Goal: Task Accomplishment & Management: Complete application form

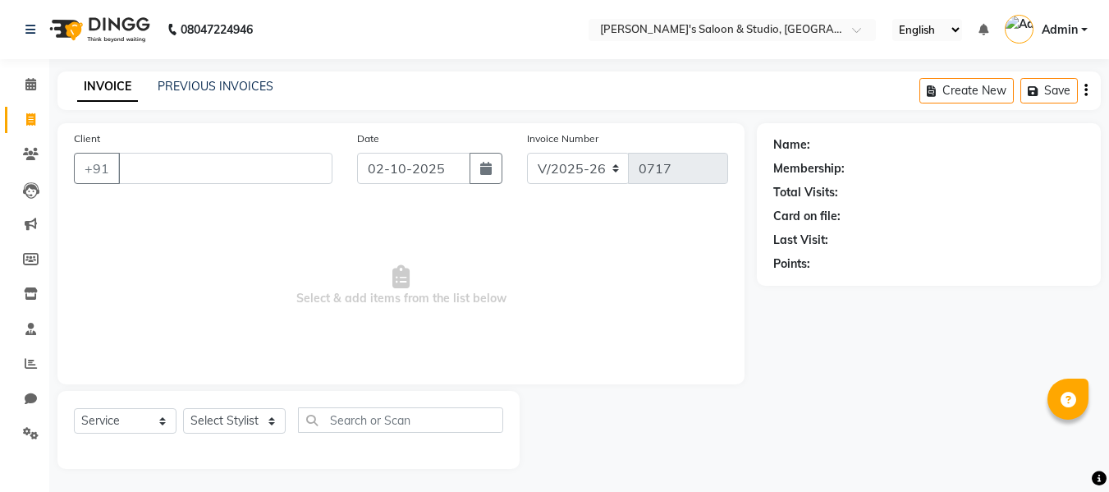
select select "7536"
select select "service"
click at [30, 366] on icon at bounding box center [31, 361] width 12 height 12
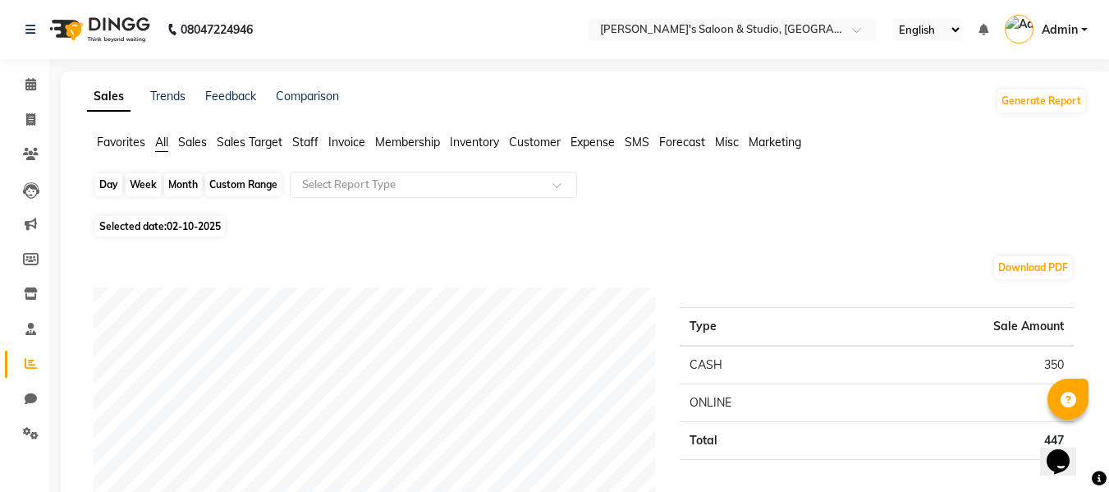
click at [114, 181] on div "Day" at bounding box center [108, 184] width 27 height 23
select select "10"
select select "2025"
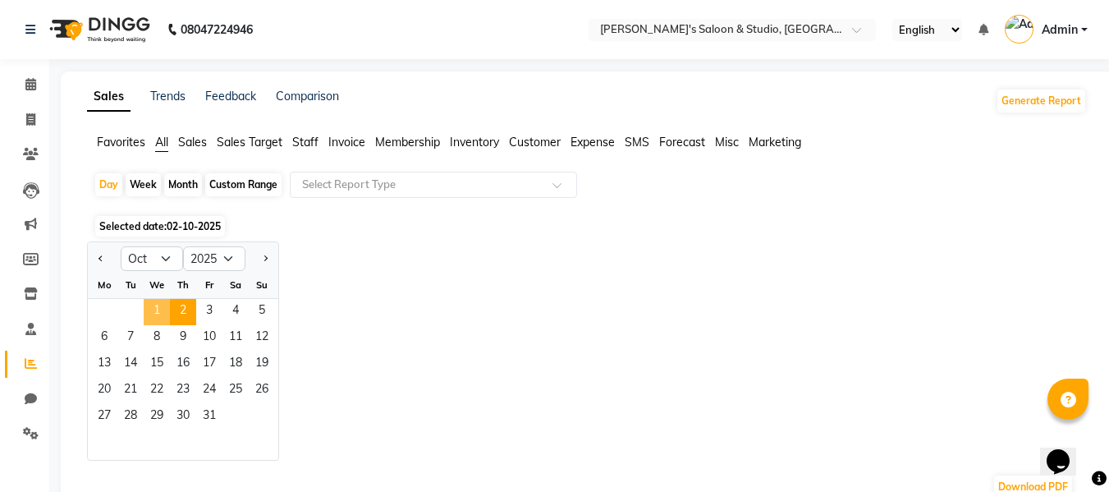
click at [160, 304] on span "1" at bounding box center [157, 312] width 26 height 26
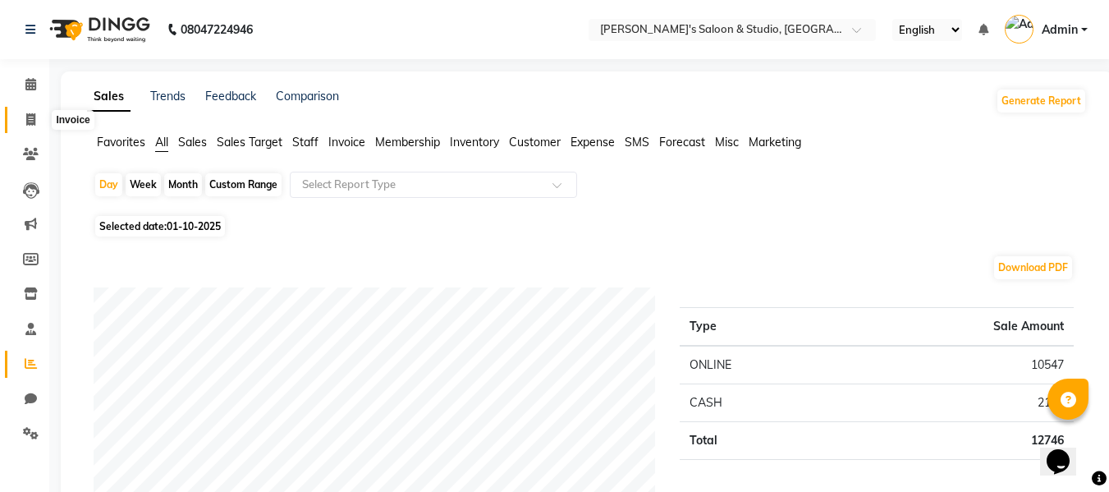
click at [35, 125] on icon at bounding box center [30, 119] width 9 height 12
select select "service"
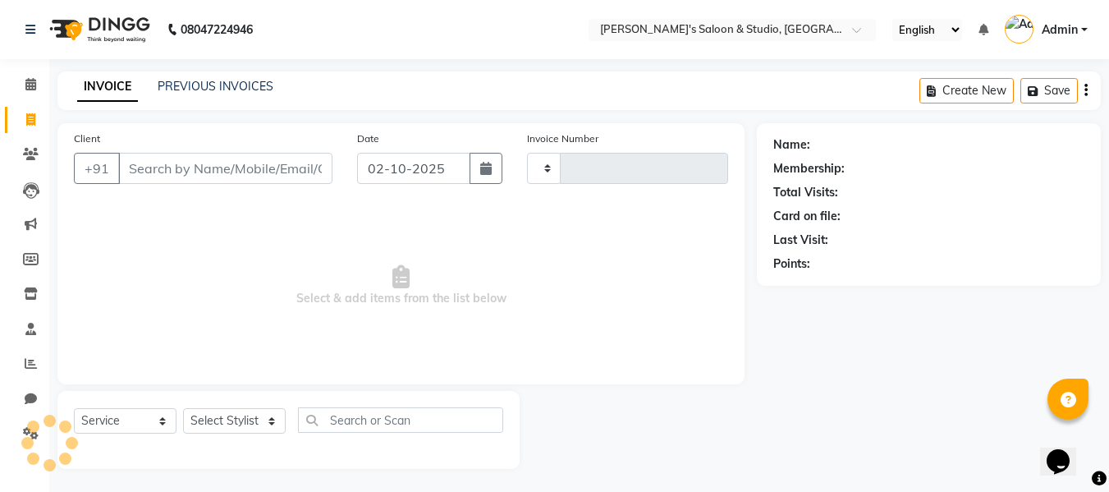
scroll to position [2, 0]
type input "0717"
select select "7536"
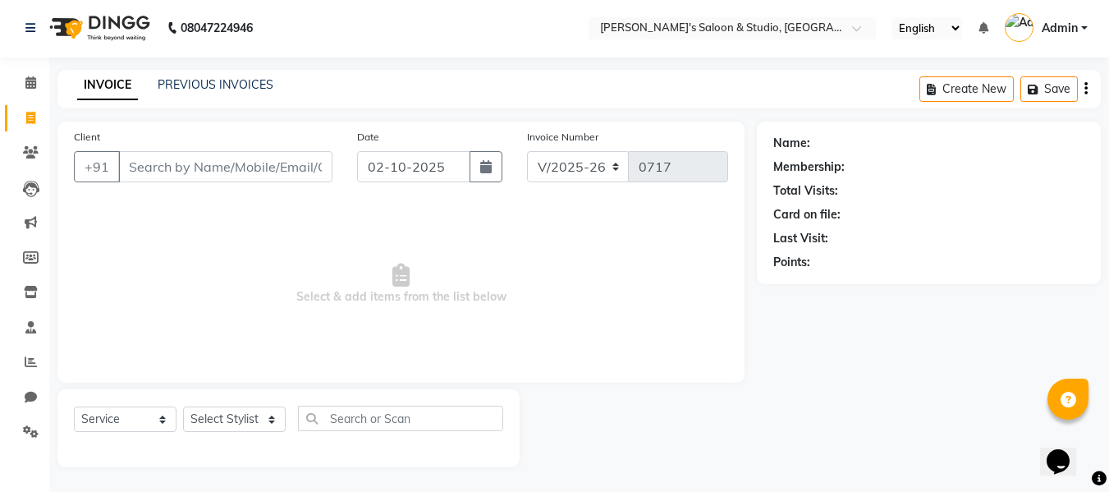
click at [191, 162] on input "Client" at bounding box center [225, 166] width 214 height 31
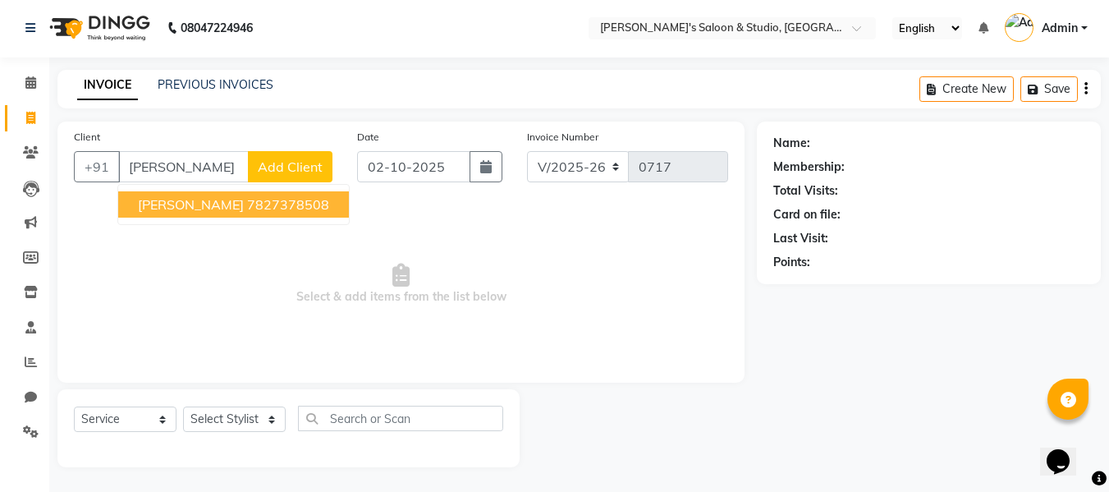
click at [172, 200] on span "[PERSON_NAME]" at bounding box center [191, 204] width 106 height 16
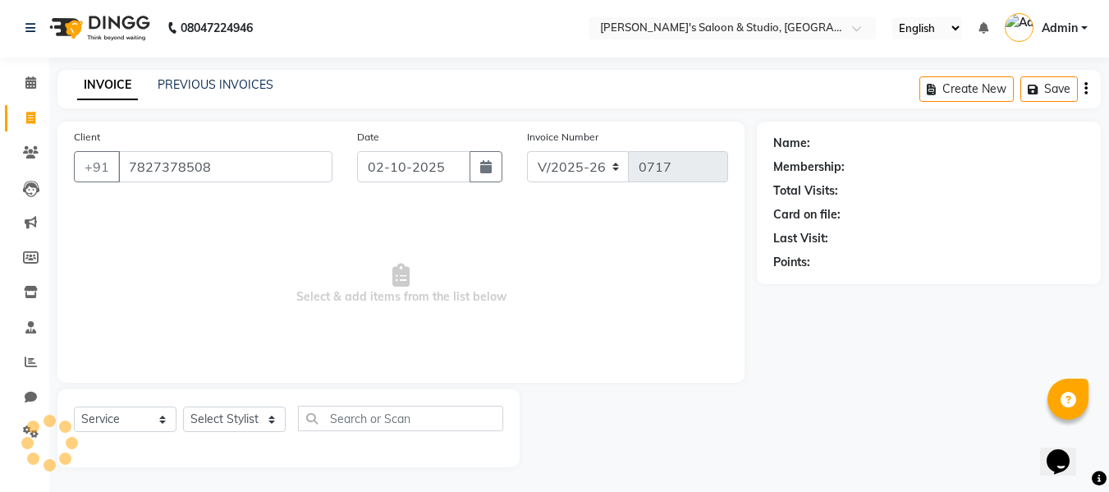
type input "7827378508"
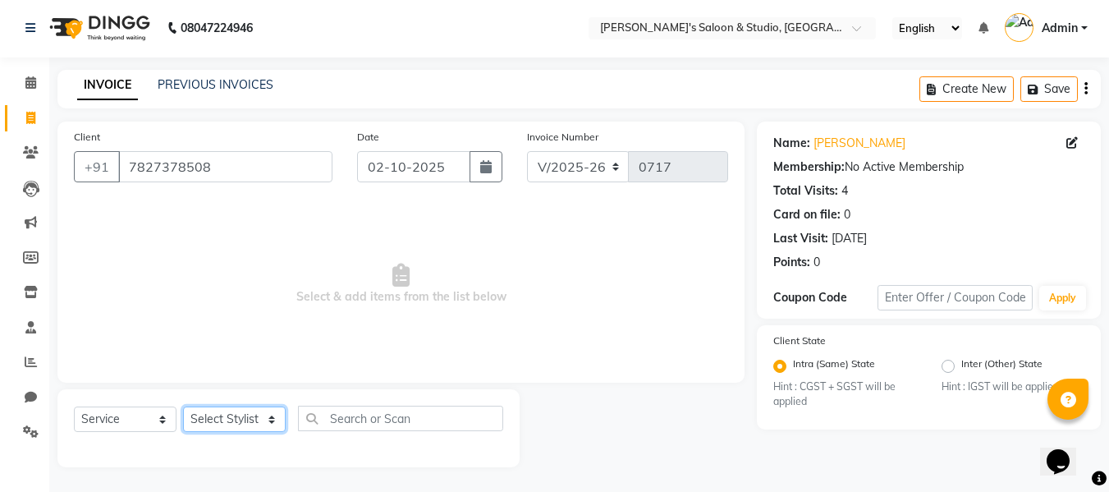
click at [218, 425] on select "Select Stylist [PERSON_NAME] Kajal [PERSON_NAME] [PERSON_NAME]" at bounding box center [234, 418] width 103 height 25
select select "92033"
click at [183, 406] on select "Select Stylist [PERSON_NAME] Kajal [PERSON_NAME] [PERSON_NAME]" at bounding box center [234, 418] width 103 height 25
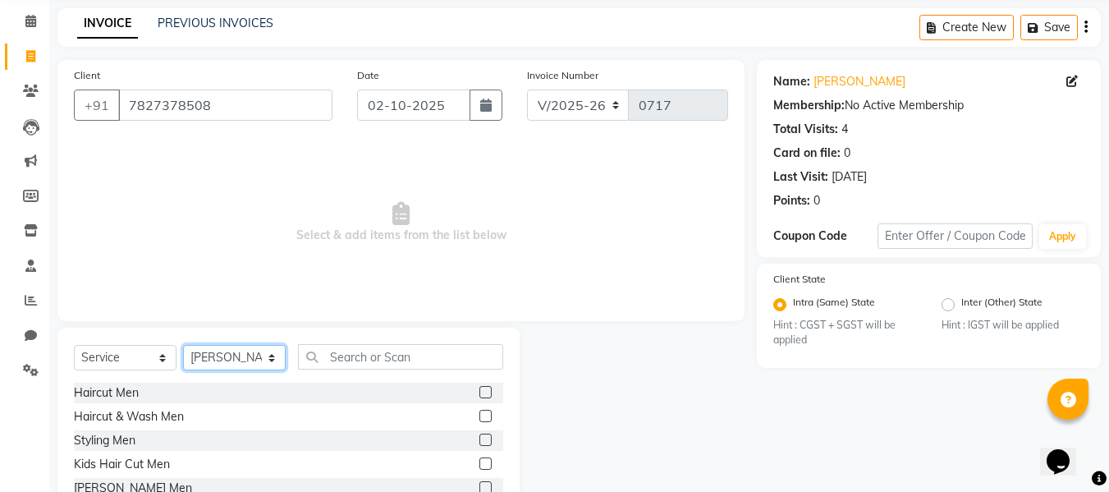
scroll to position [166, 0]
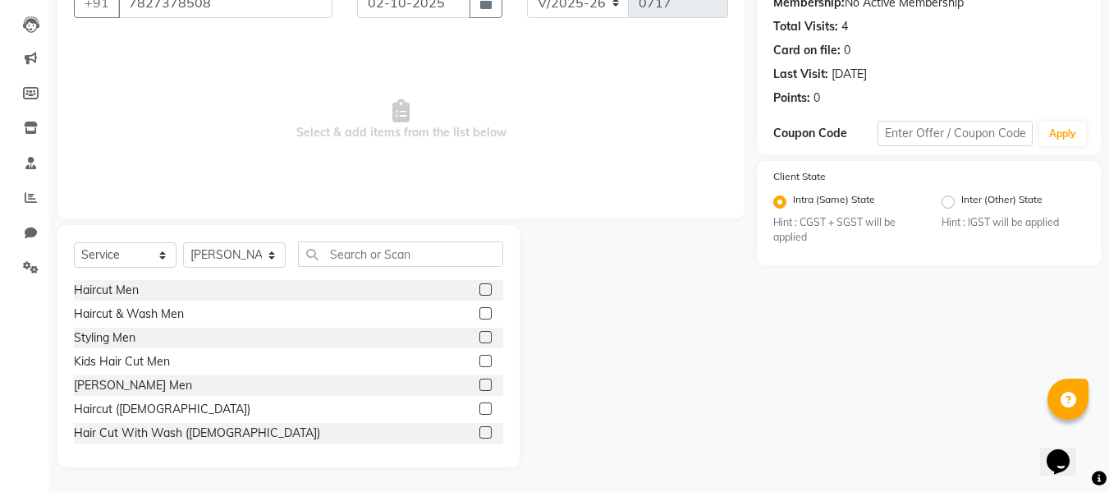
click at [479, 286] on label at bounding box center [485, 289] width 12 height 12
click at [479, 286] on input "checkbox" at bounding box center [484, 290] width 11 height 11
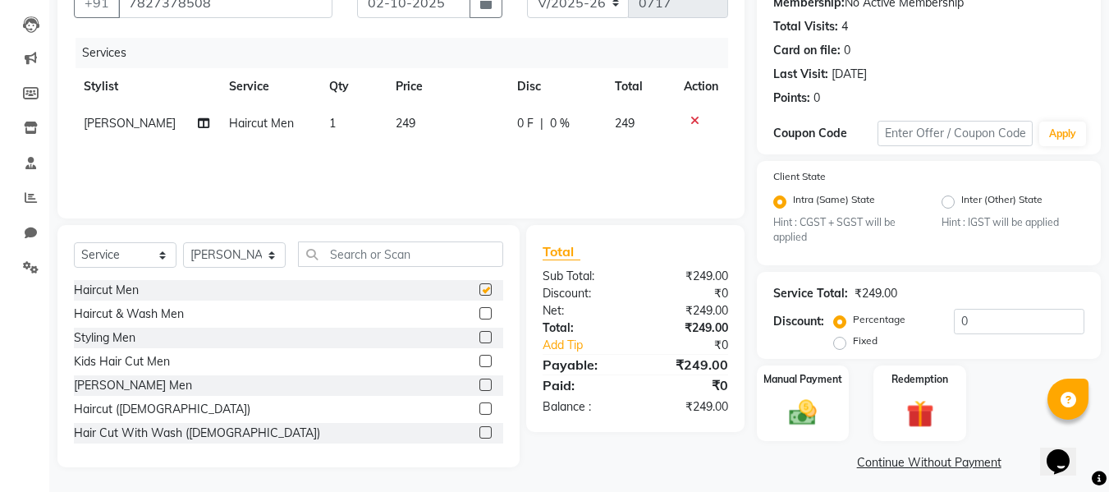
checkbox input "false"
drag, startPoint x: 365, startPoint y: 256, endPoint x: 365, endPoint y: 265, distance: 9.0
click at [365, 265] on input "text" at bounding box center [400, 253] width 205 height 25
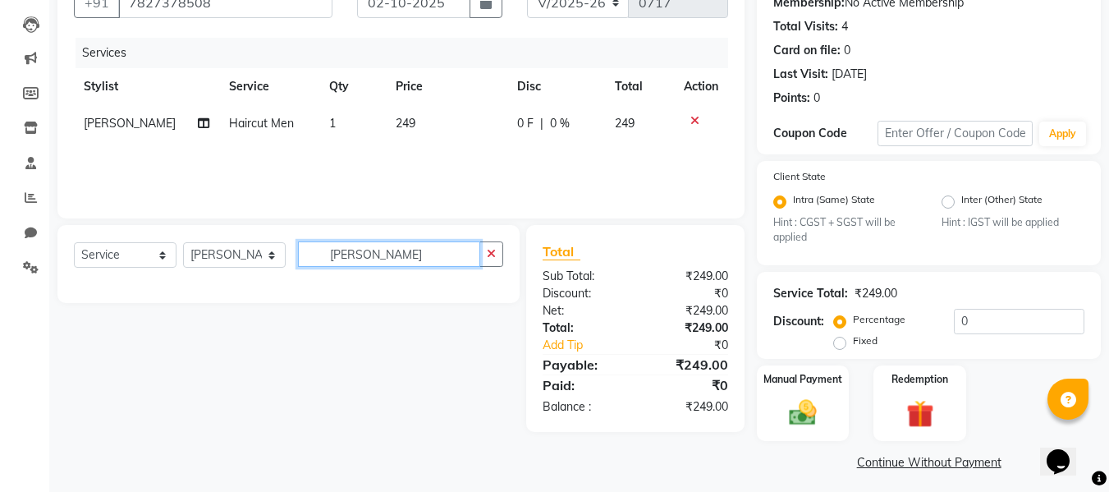
type input "[PERSON_NAME]"
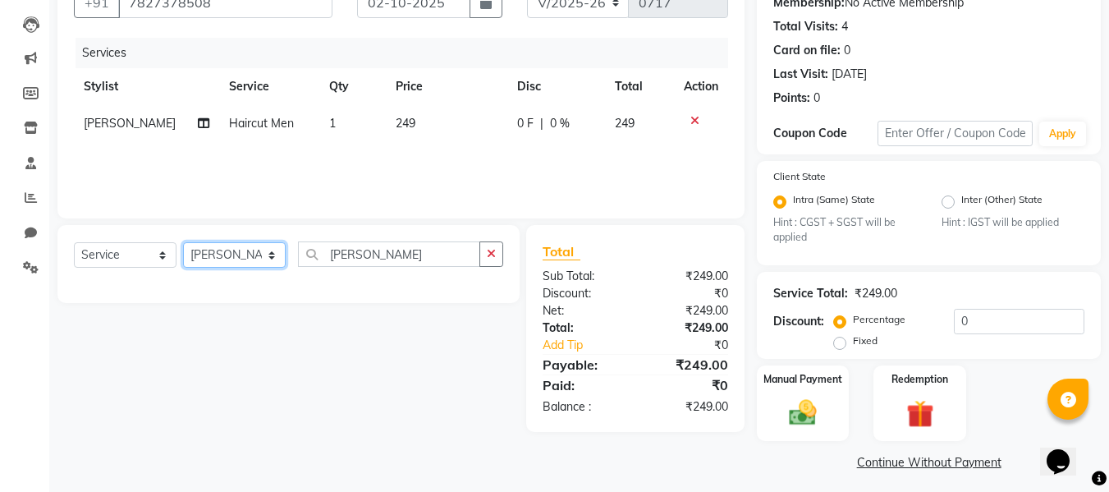
click at [242, 252] on select "Select Stylist [PERSON_NAME] Kajal [PERSON_NAME] [PERSON_NAME]" at bounding box center [234, 254] width 103 height 25
select select "93254"
click at [183, 242] on select "Select Stylist [PERSON_NAME] Kajal [PERSON_NAME] [PERSON_NAME]" at bounding box center [234, 254] width 103 height 25
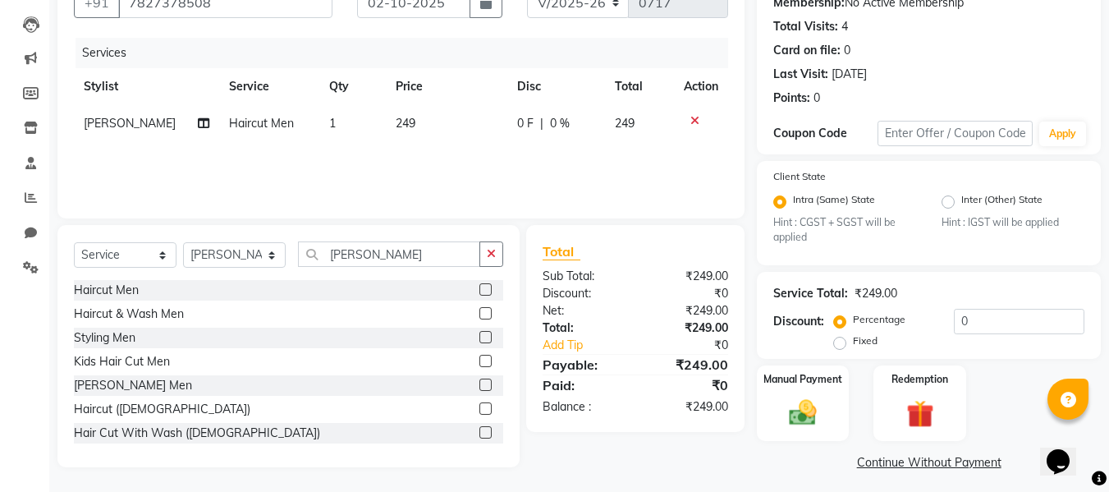
click at [479, 289] on label at bounding box center [485, 289] width 12 height 12
click at [479, 289] on input "checkbox" at bounding box center [484, 290] width 11 height 11
click at [693, 155] on icon at bounding box center [694, 157] width 9 height 11
click at [479, 292] on label at bounding box center [485, 289] width 12 height 12
click at [479, 292] on input "checkbox" at bounding box center [484, 290] width 11 height 11
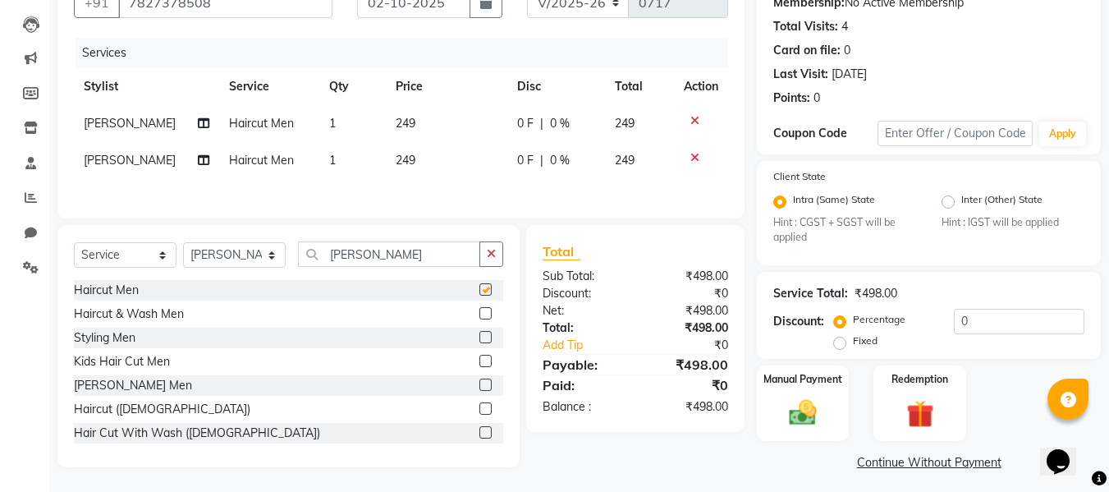
checkbox input "false"
click at [255, 256] on select "Select Stylist [PERSON_NAME] Kajal [PERSON_NAME] [PERSON_NAME]" at bounding box center [234, 254] width 103 height 25
select select "92033"
click at [183, 245] on select "Select Stylist [PERSON_NAME] Kajal [PERSON_NAME] [PERSON_NAME]" at bounding box center [234, 254] width 103 height 25
click at [694, 120] on icon at bounding box center [694, 120] width 9 height 11
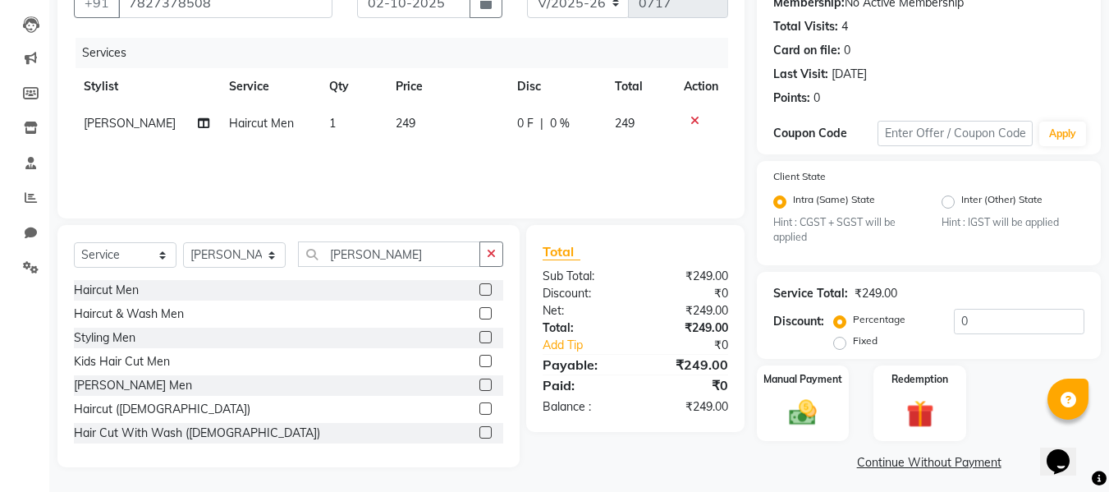
click at [479, 333] on label at bounding box center [485, 337] width 12 height 12
click at [479, 333] on input "checkbox" at bounding box center [484, 338] width 11 height 11
checkbox input "false"
click at [853, 343] on label "Fixed" at bounding box center [865, 340] width 25 height 15
click at [837, 343] on input "Fixed" at bounding box center [842, 340] width 11 height 11
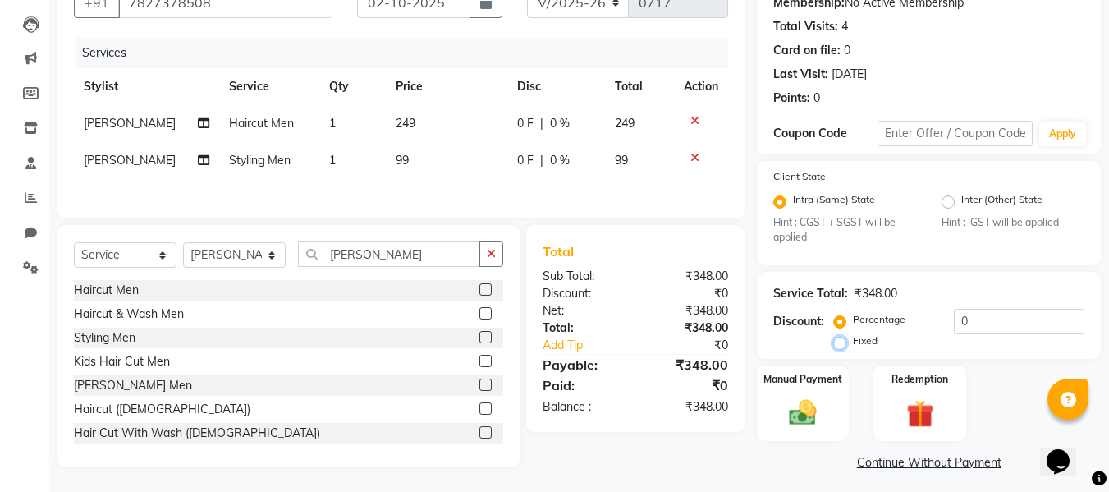
radio input "true"
click at [1011, 314] on input "0" at bounding box center [1019, 321] width 131 height 25
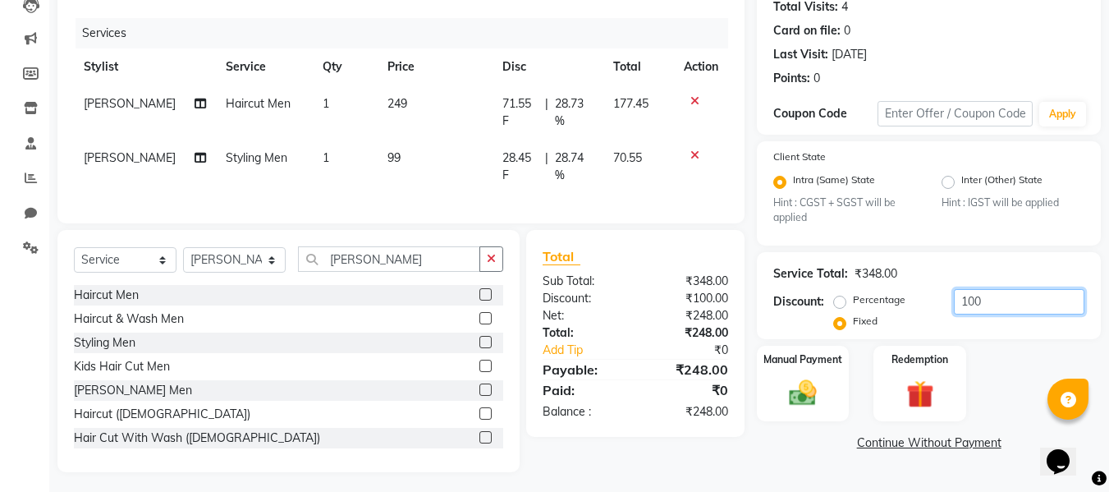
scroll to position [203, 0]
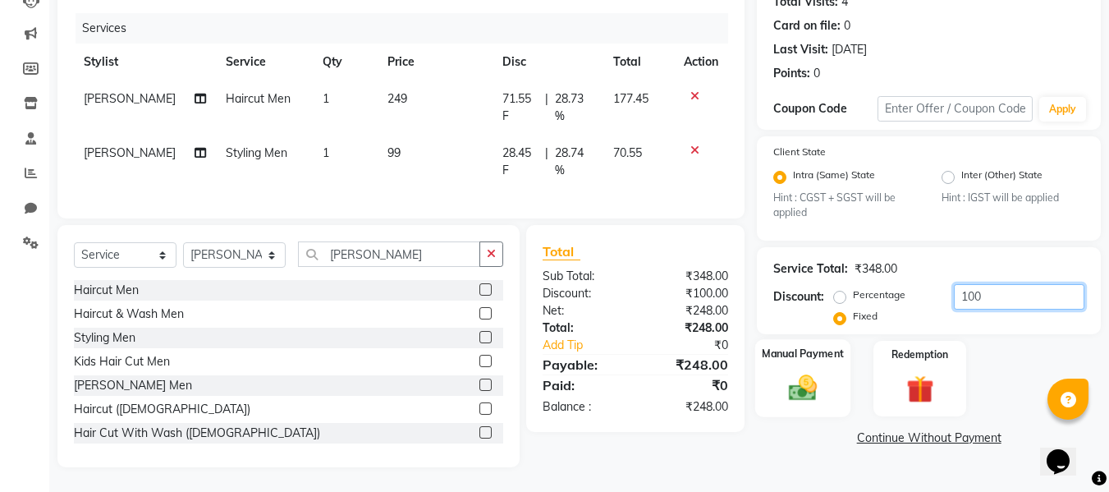
type input "100"
click at [823, 352] on div "Manual Payment" at bounding box center [803, 378] width 96 height 78
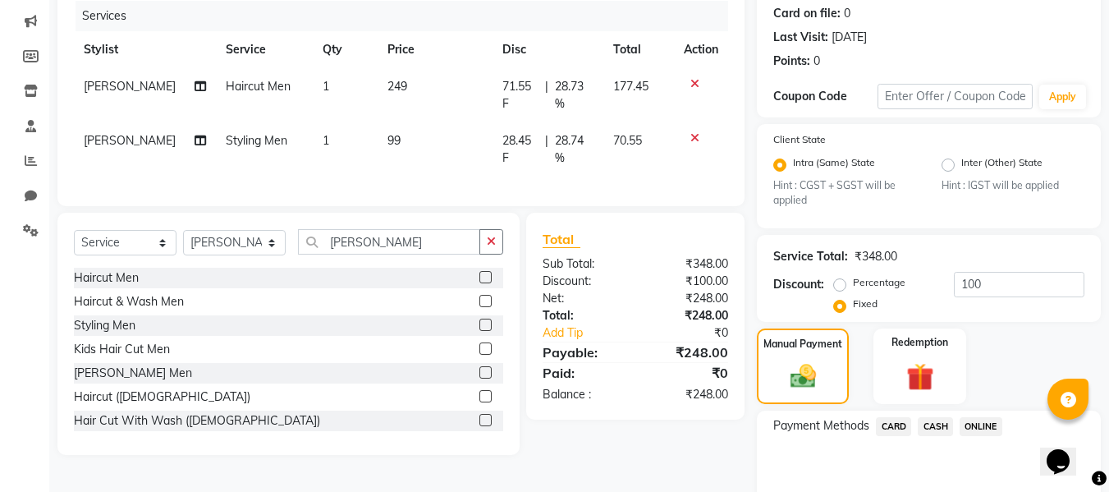
scroll to position [278, 0]
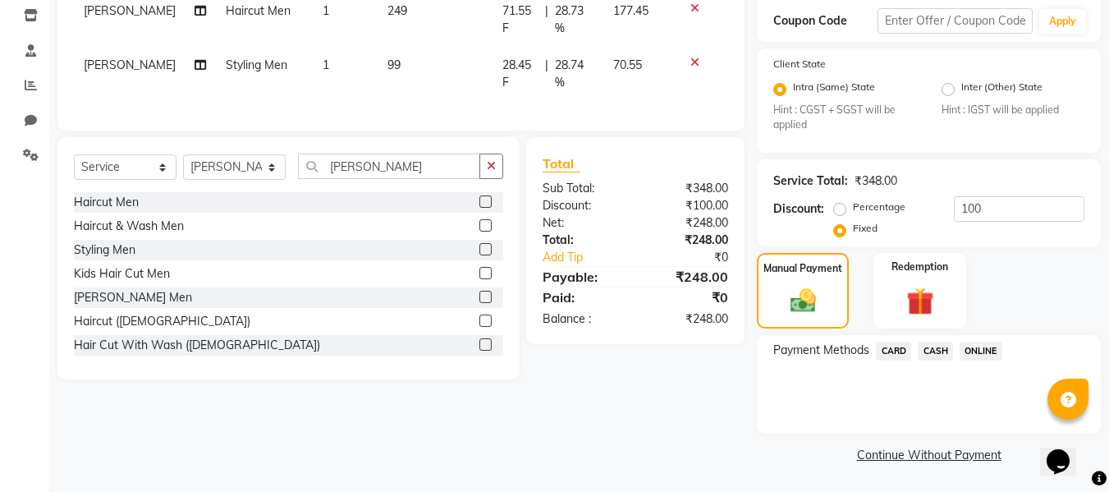
click at [998, 351] on span "ONLINE" at bounding box center [981, 351] width 43 height 19
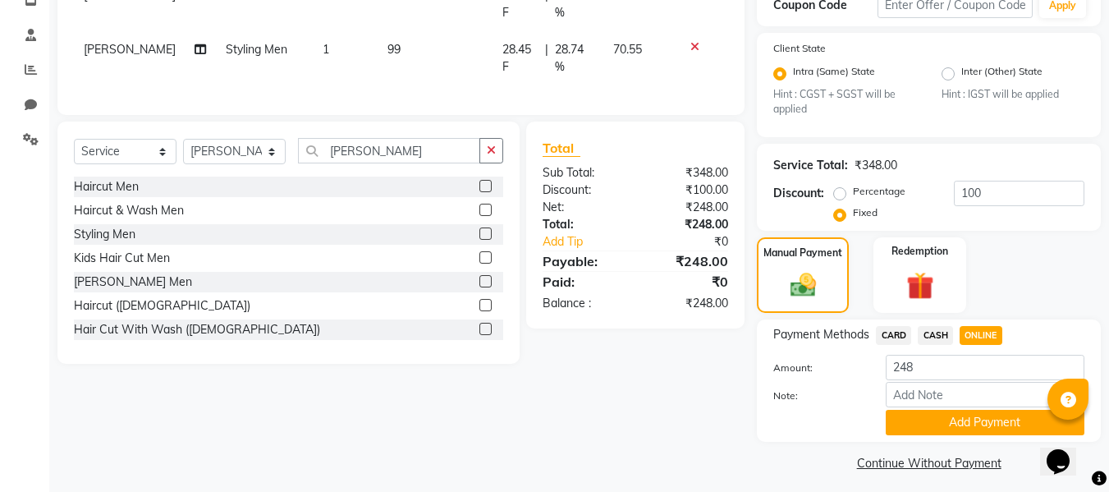
scroll to position [302, 0]
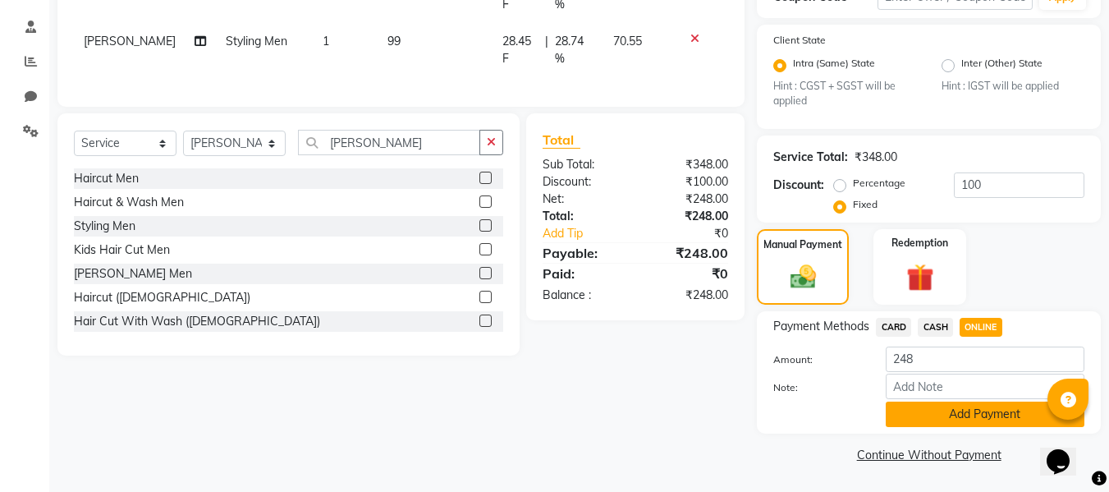
click at [988, 415] on button "Add Payment" at bounding box center [985, 413] width 199 height 25
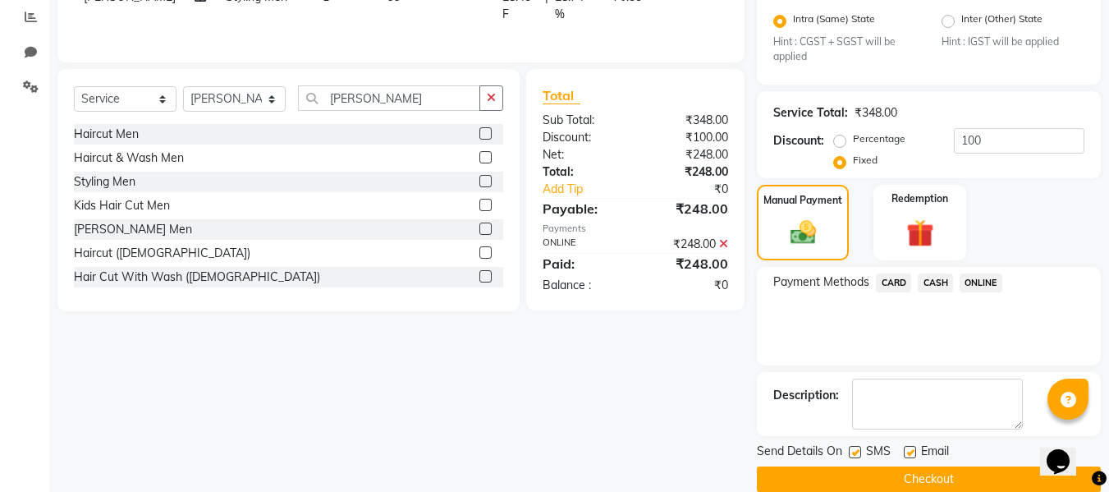
scroll to position [371, 0]
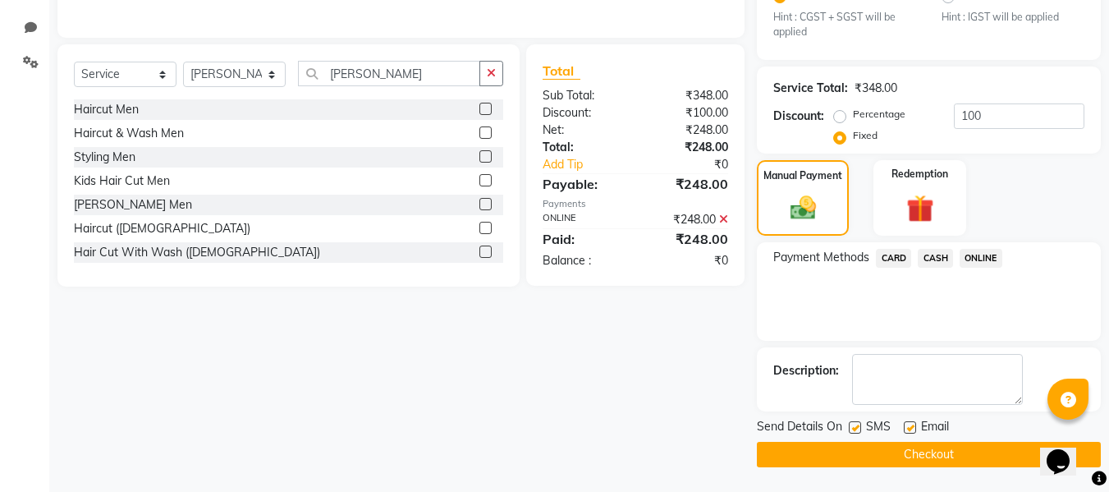
click at [914, 461] on button "Checkout" at bounding box center [929, 454] width 344 height 25
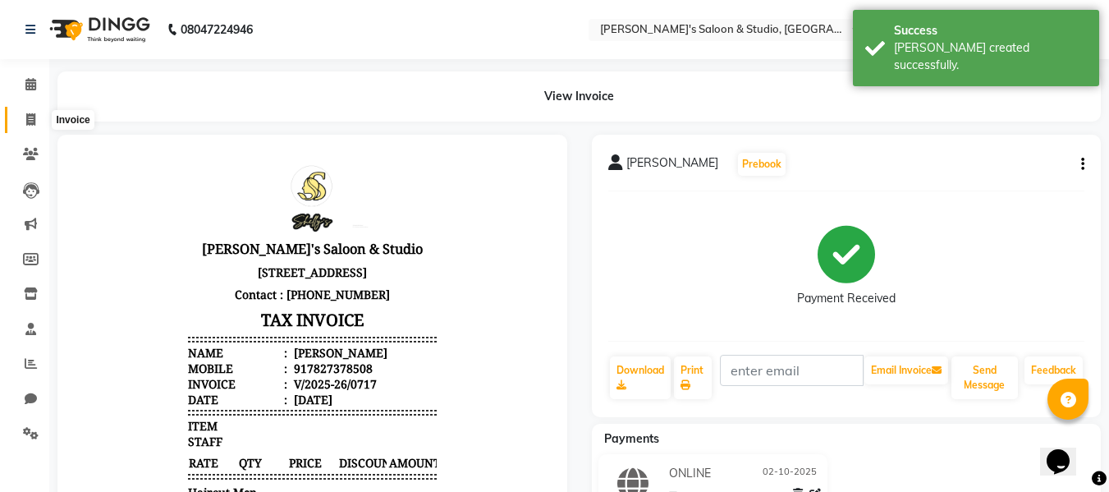
click at [28, 117] on icon at bounding box center [30, 119] width 9 height 12
select select "service"
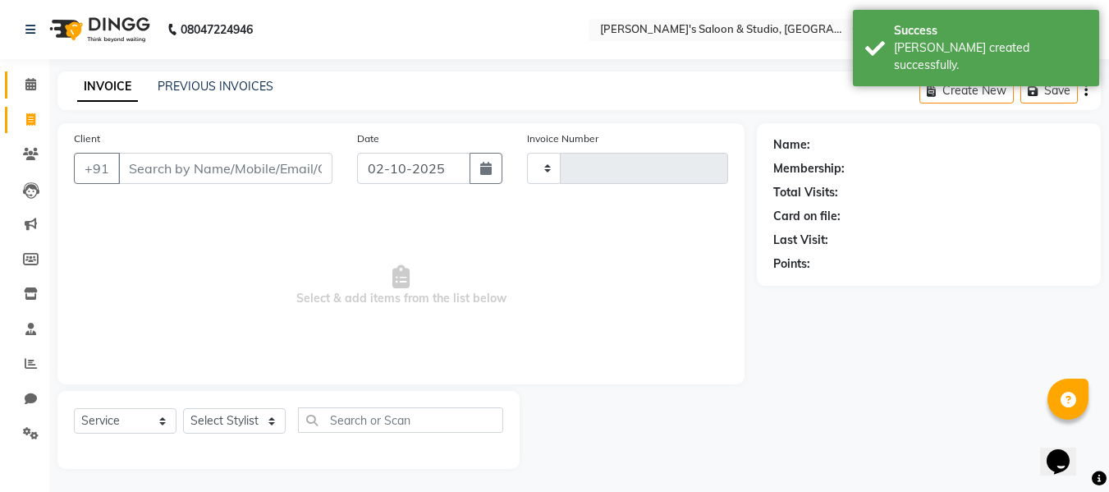
scroll to position [2, 0]
type input "0718"
select select "7536"
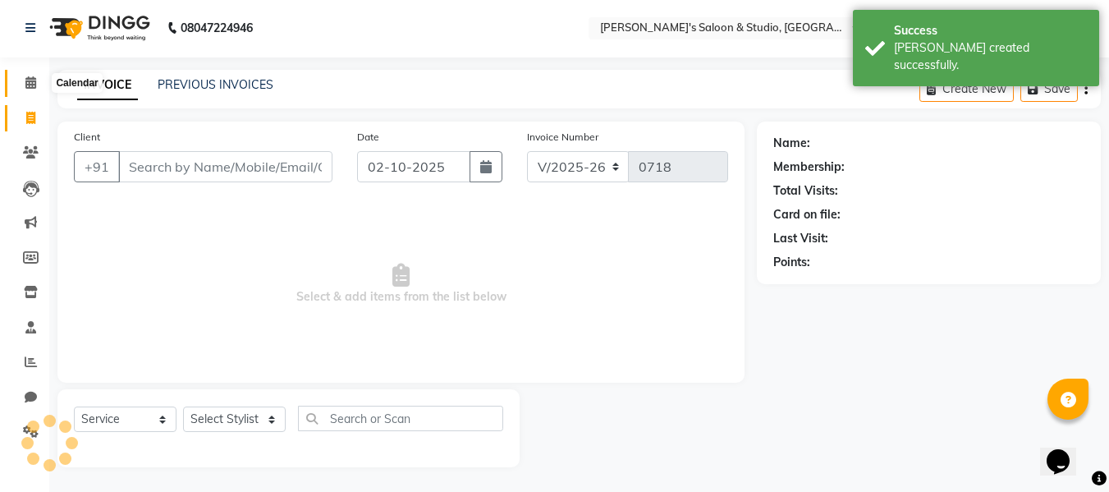
click at [23, 85] on span at bounding box center [30, 83] width 29 height 19
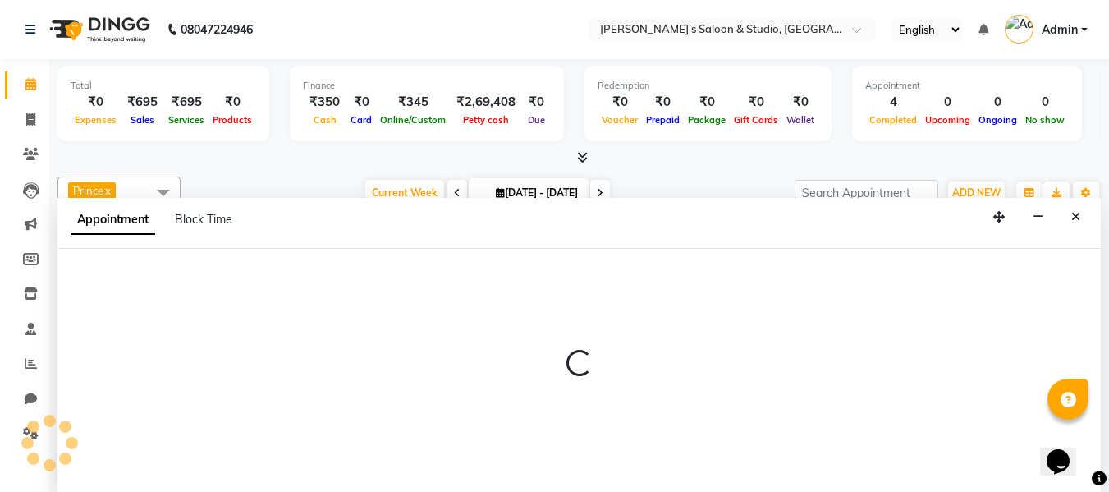
scroll to position [1, 0]
select select "67905"
select select "tentative"
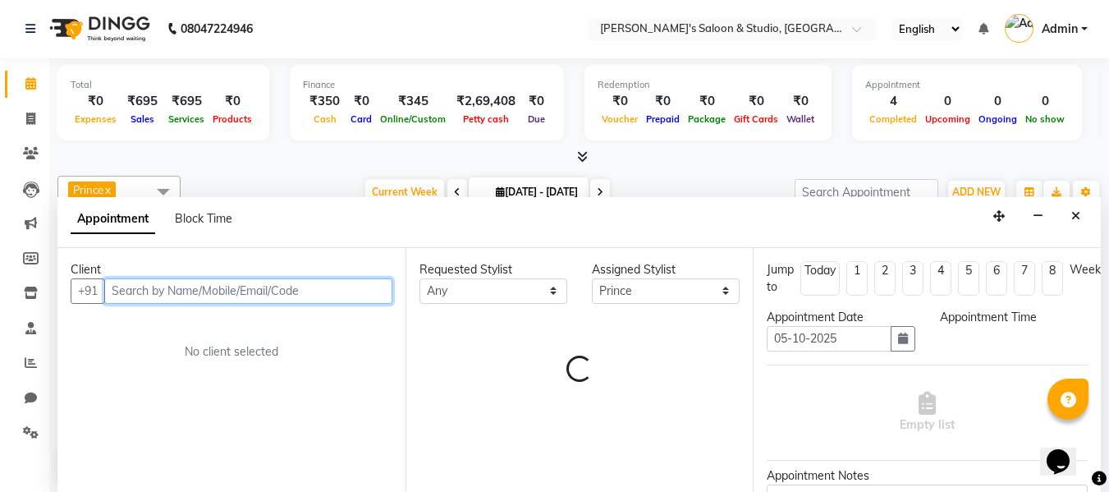
select select "615"
